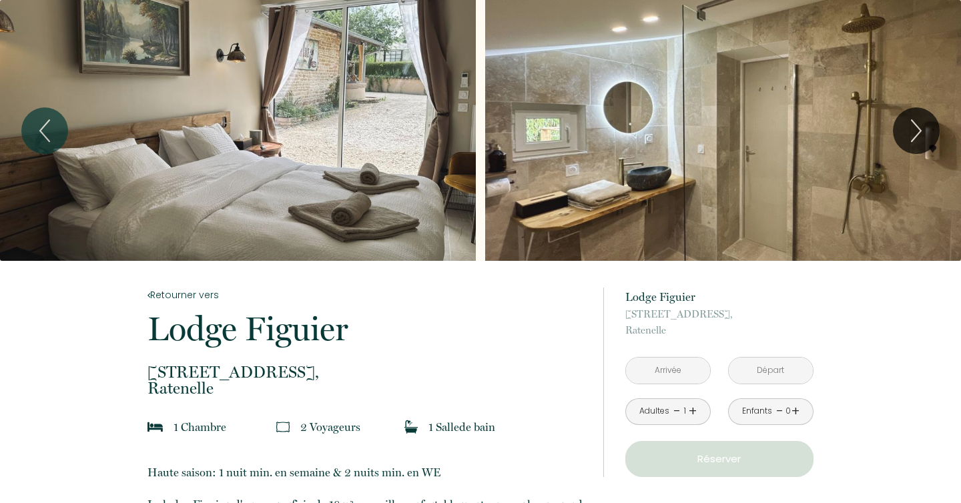
click at [674, 363] on input "text" at bounding box center [668, 371] width 84 height 26
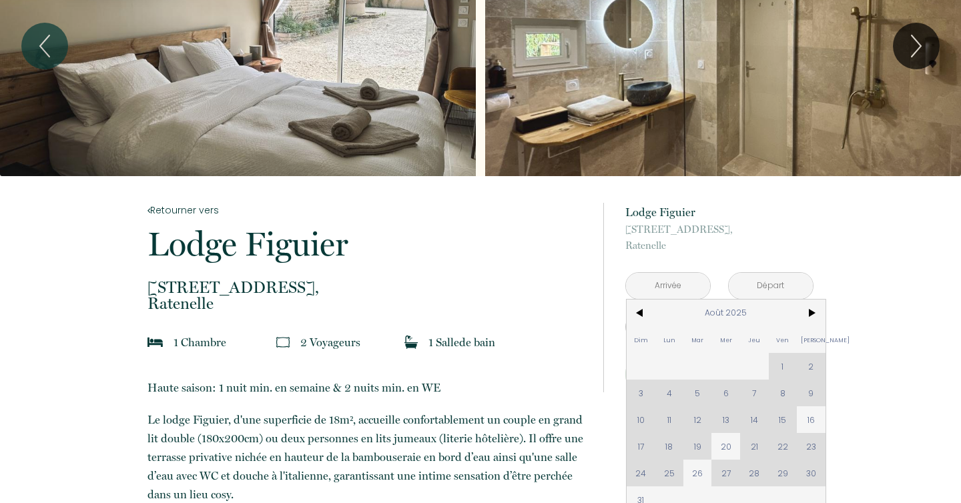
scroll to position [87, 0]
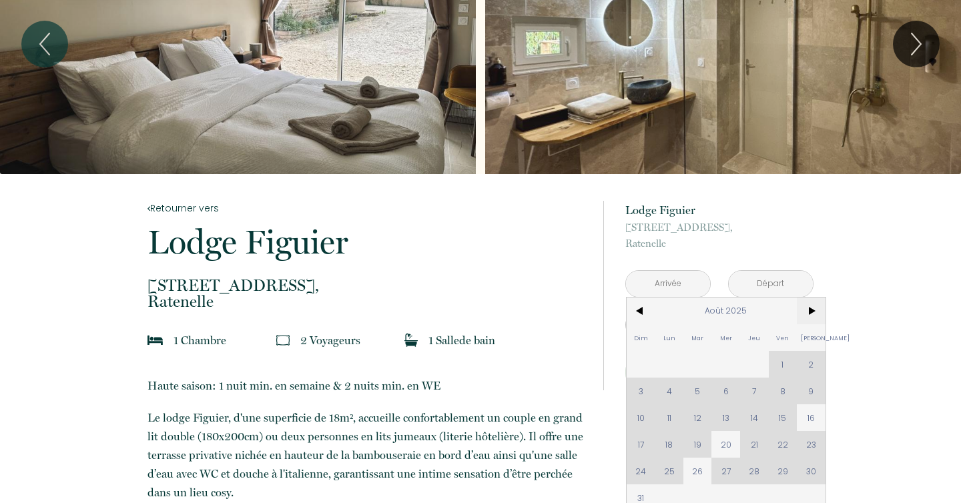
click at [810, 315] on span ">" at bounding box center [811, 311] width 29 height 27
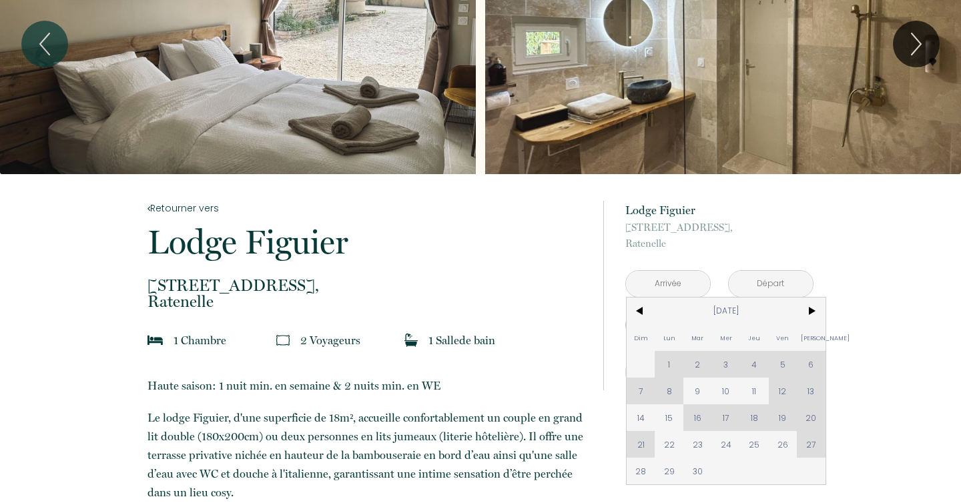
click at [782, 391] on div "Dim Lun Mar Mer Jeu Ven Sam 1 2 3 4 5 6 7 8 9 10 11 12 13 14 15 16 17 18 19 20 …" at bounding box center [726, 391] width 199 height 187
click at [800, 237] on p "231 rue de l'église, Ratenelle" at bounding box center [719, 236] width 188 height 32
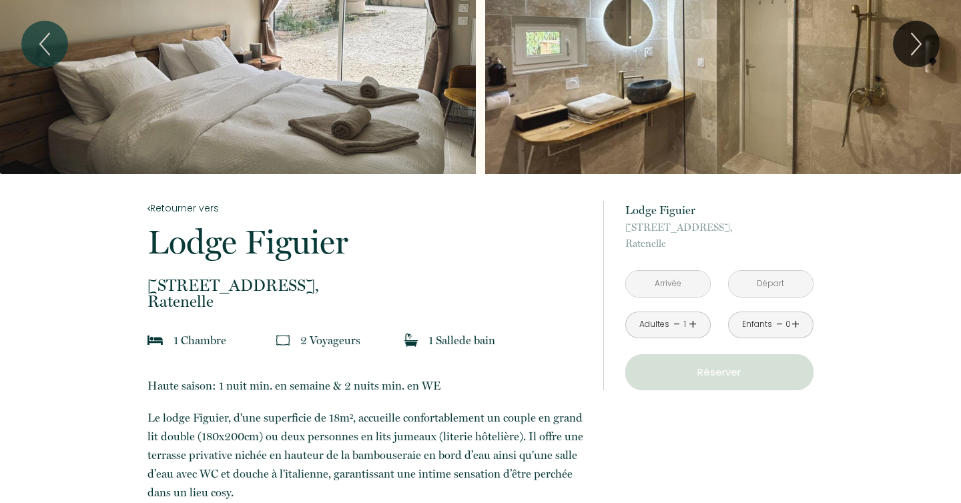
scroll to position [0, 0]
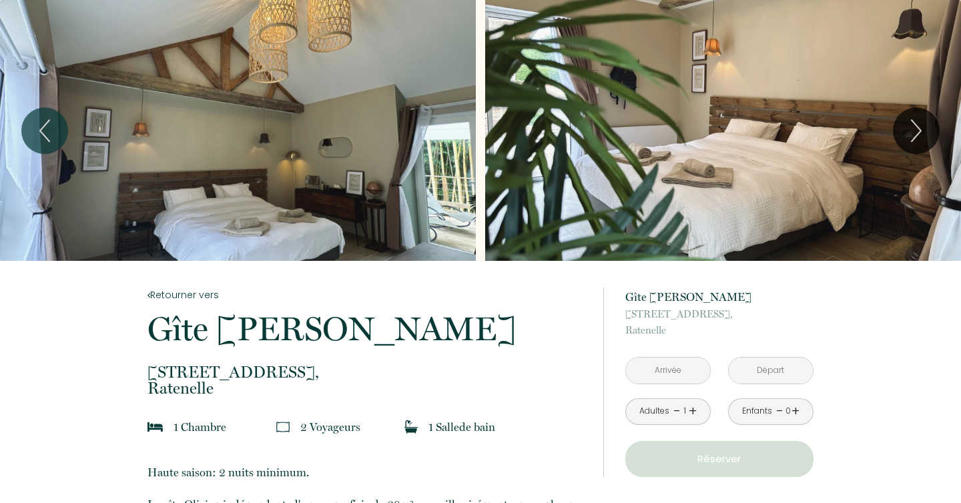
click at [664, 378] on input "text" at bounding box center [668, 371] width 84 height 26
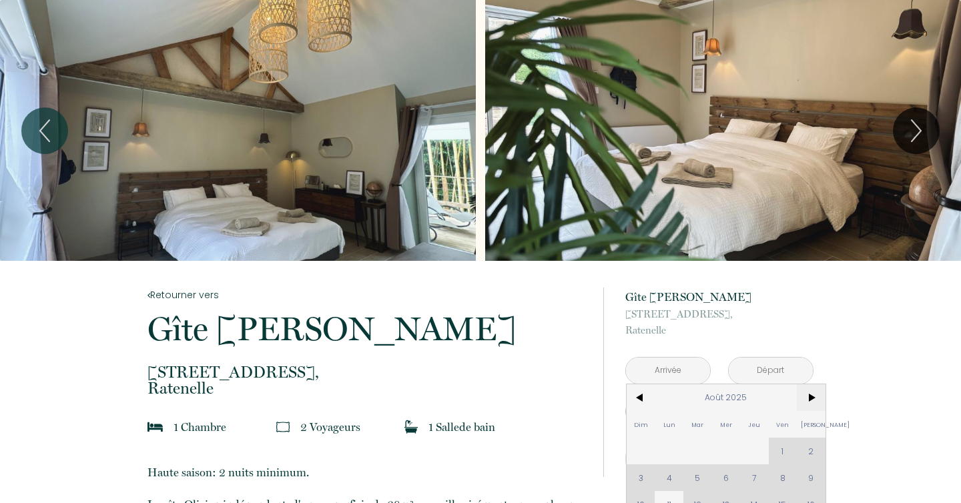
click at [808, 403] on span ">" at bounding box center [811, 397] width 29 height 27
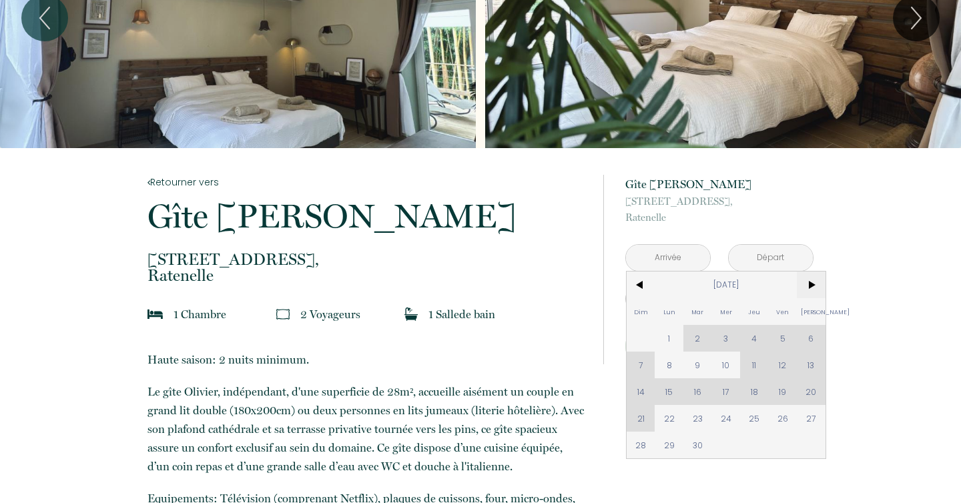
scroll to position [158, 0]
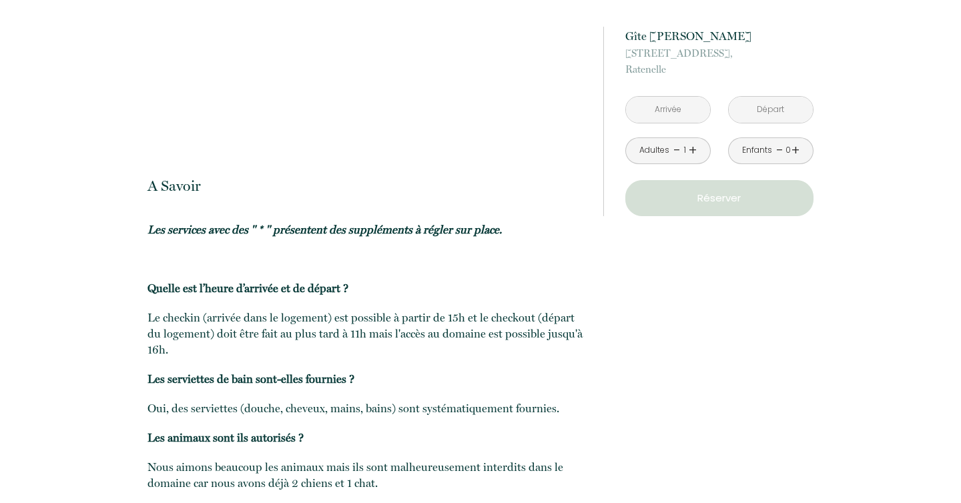
scroll to position [2410, 0]
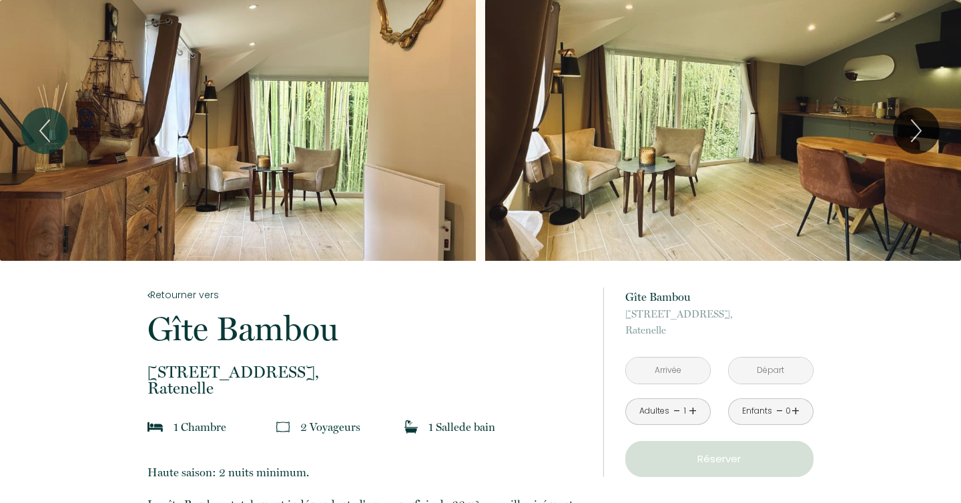
click at [695, 380] on input "text" at bounding box center [668, 371] width 84 height 26
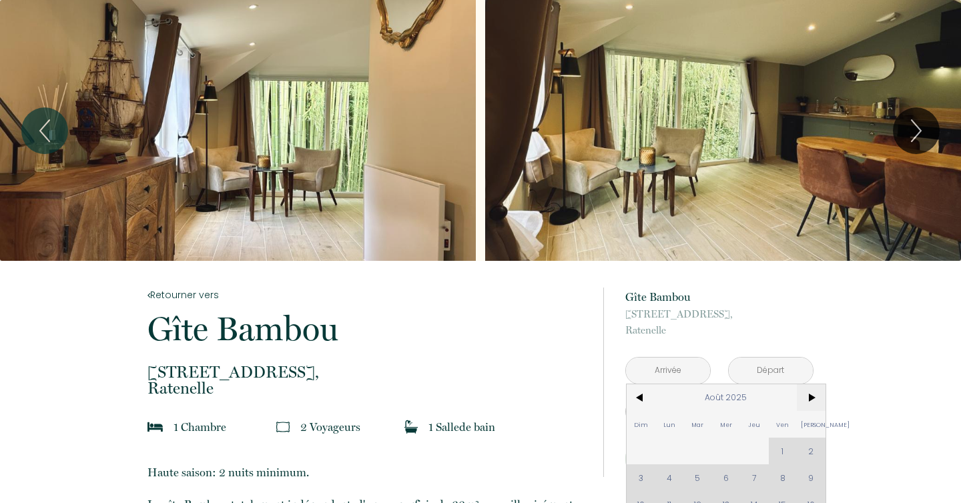
click at [814, 403] on span ">" at bounding box center [811, 397] width 29 height 27
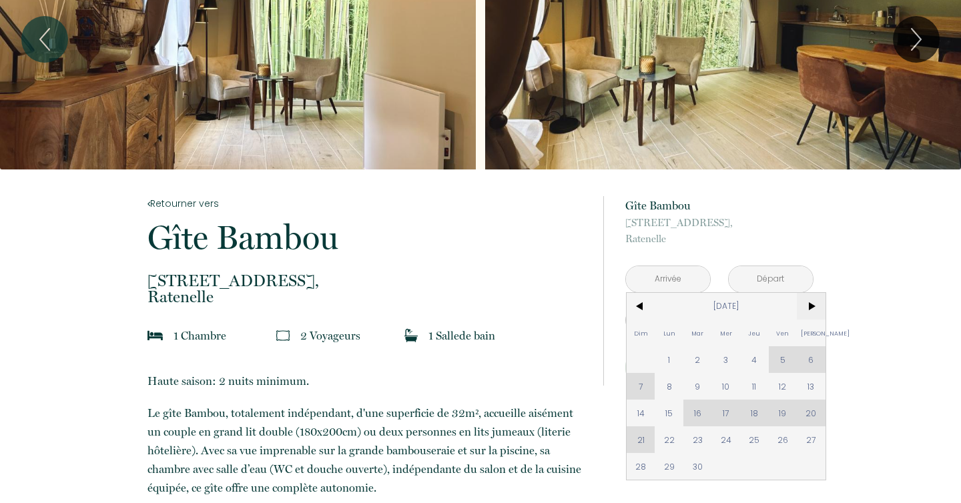
scroll to position [94, 0]
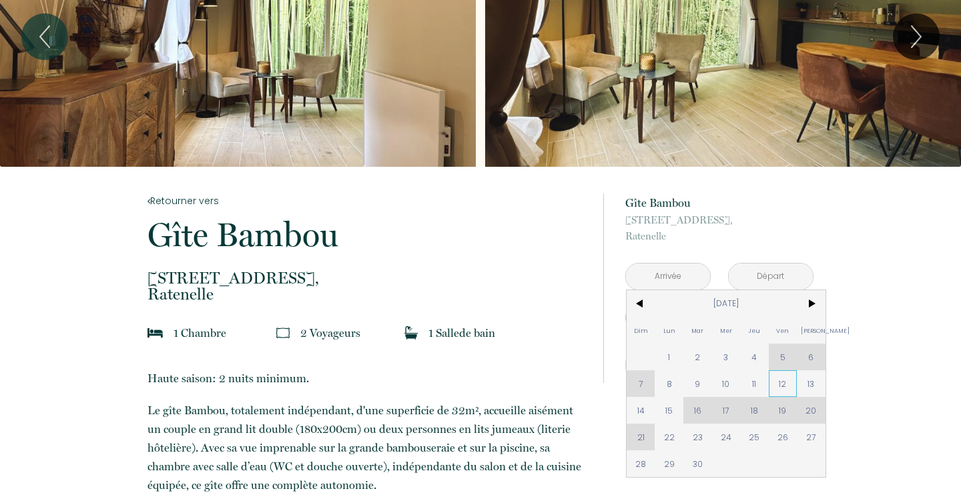
click at [786, 381] on span "12" at bounding box center [783, 383] width 29 height 27
type input "[DATE]"
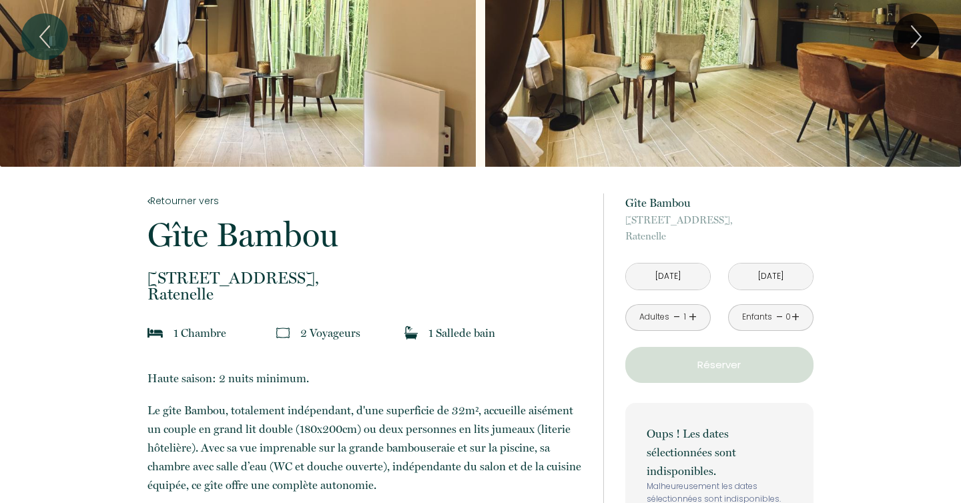
click at [635, 410] on div "Oups ! Les dates sélectionnées sont indisponibles. Malheureusement les dates sé…" at bounding box center [719, 484] width 188 height 162
click at [780, 276] on input "[DATE]" at bounding box center [771, 277] width 84 height 26
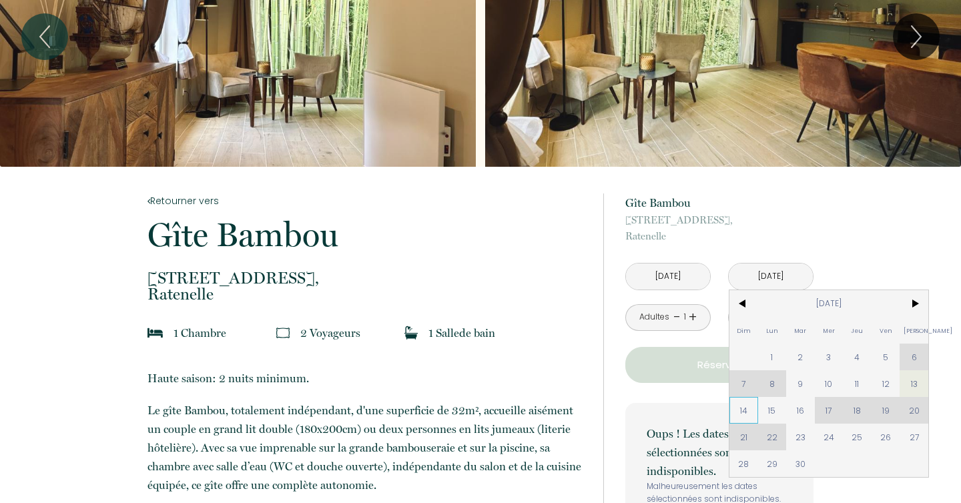
click at [744, 411] on span "14" at bounding box center [744, 410] width 29 height 27
type input "[DATE]"
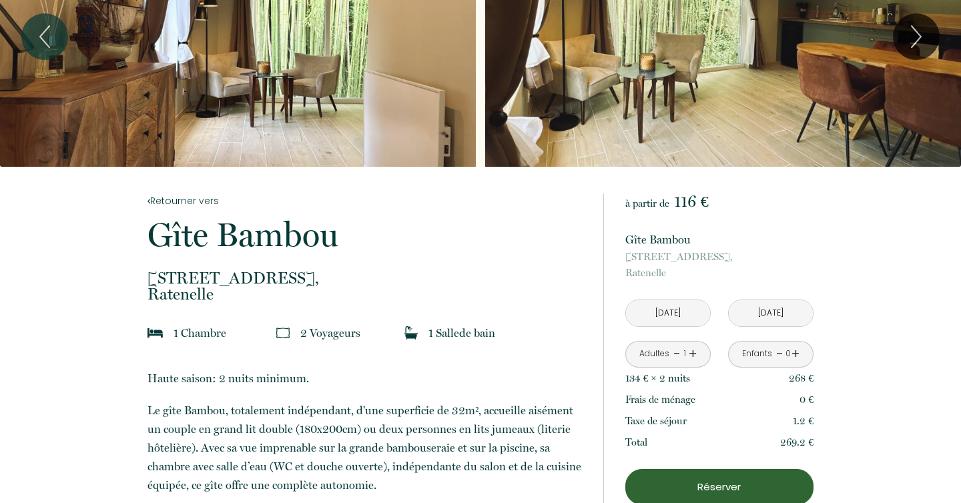
click at [694, 351] on link "+" at bounding box center [693, 354] width 8 height 21
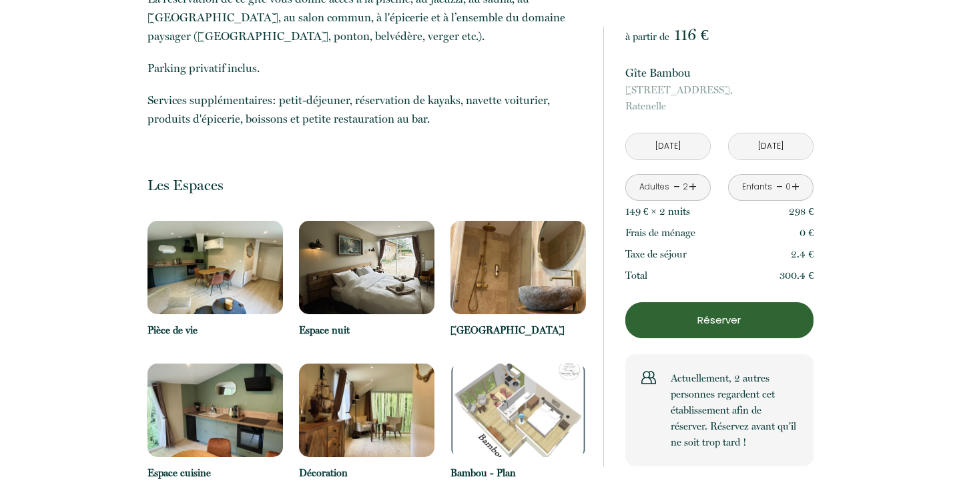
scroll to position [667, 0]
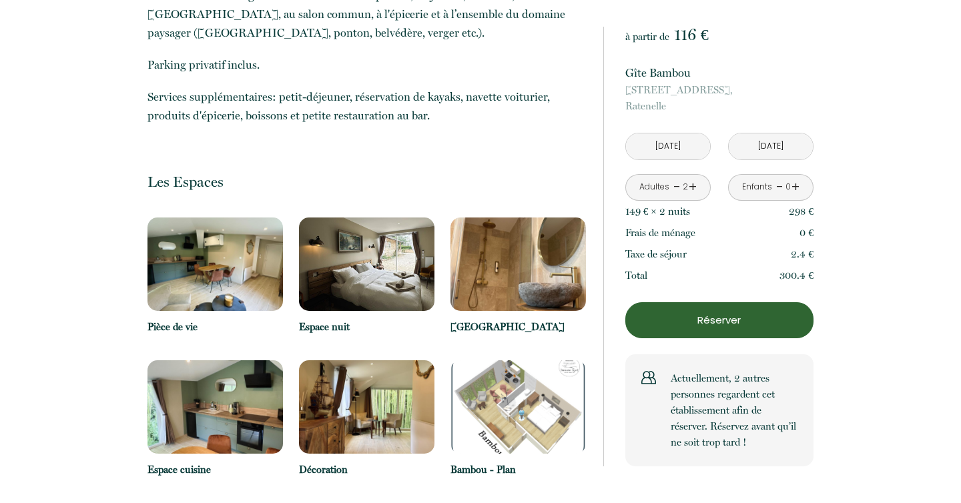
click at [197, 252] on img at bounding box center [216, 264] width 136 height 93
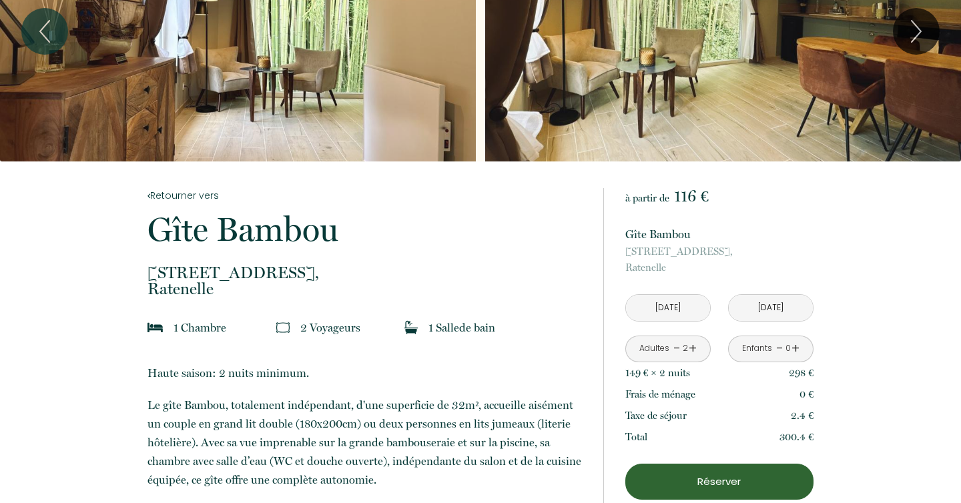
scroll to position [0, 0]
